Goal: Find specific page/section: Find specific page/section

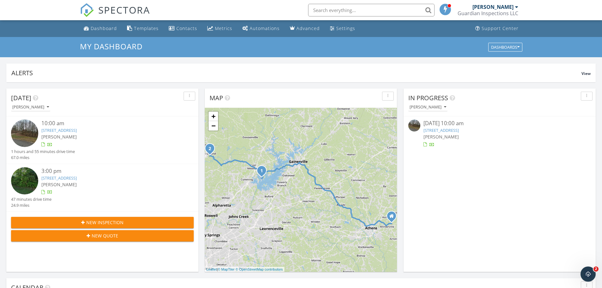
scroll to position [585, 612]
click at [219, 31] on div "Metrics" at bounding box center [223, 28] width 17 height 6
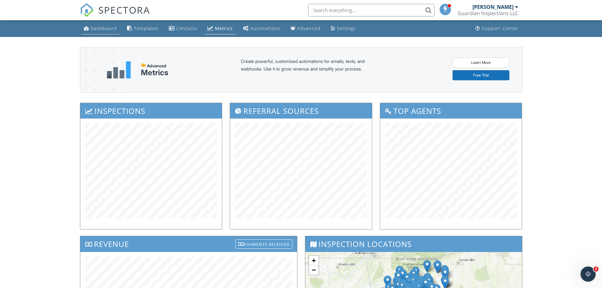
click at [93, 31] on link "Dashboard" at bounding box center [100, 29] width 38 height 12
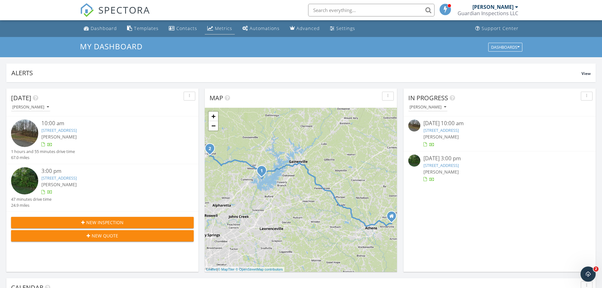
click at [215, 26] on div "Metrics" at bounding box center [223, 28] width 17 height 6
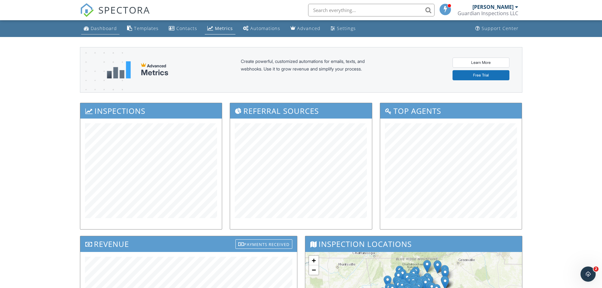
click at [105, 30] on div "Dashboard" at bounding box center [104, 28] width 26 height 6
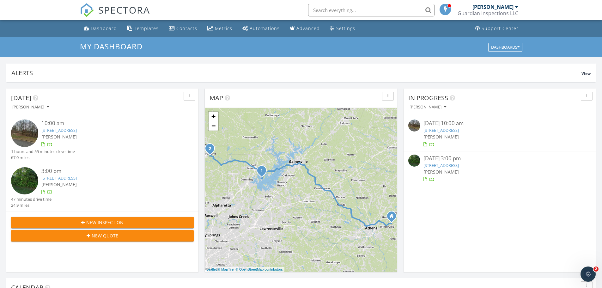
click at [77, 178] on link "4650 Flatbottom Rd, Ball Ground, GA 30107" at bounding box center [58, 178] width 35 height 6
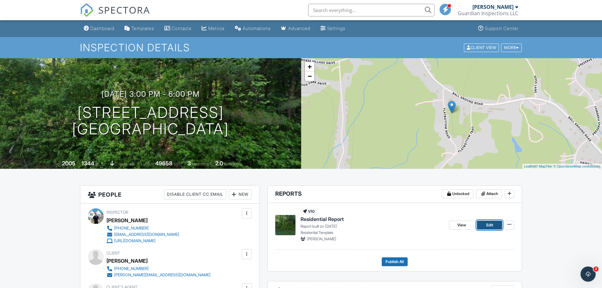
click at [487, 226] on span "Edit" at bounding box center [489, 225] width 7 height 6
